Goal: Find specific page/section: Find specific page/section

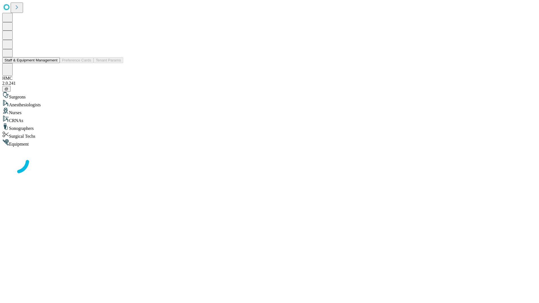
click at [54, 63] on button "Staff & Equipment Management" at bounding box center [31, 60] width 58 height 6
